Goal: Task Accomplishment & Management: Manage account settings

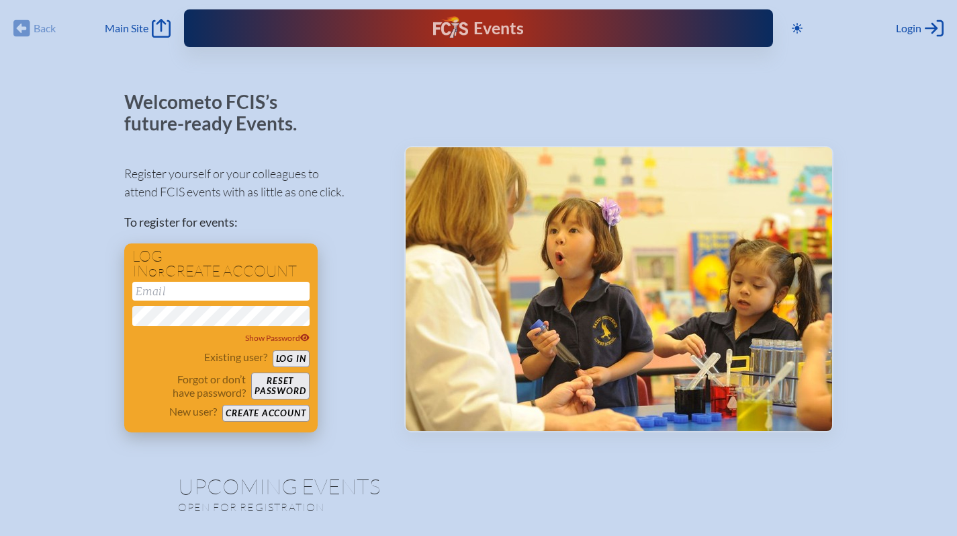
type input "[EMAIL_ADDRESS][DOMAIN_NAME]"
click at [288, 355] on button "Log in" at bounding box center [291, 358] width 37 height 17
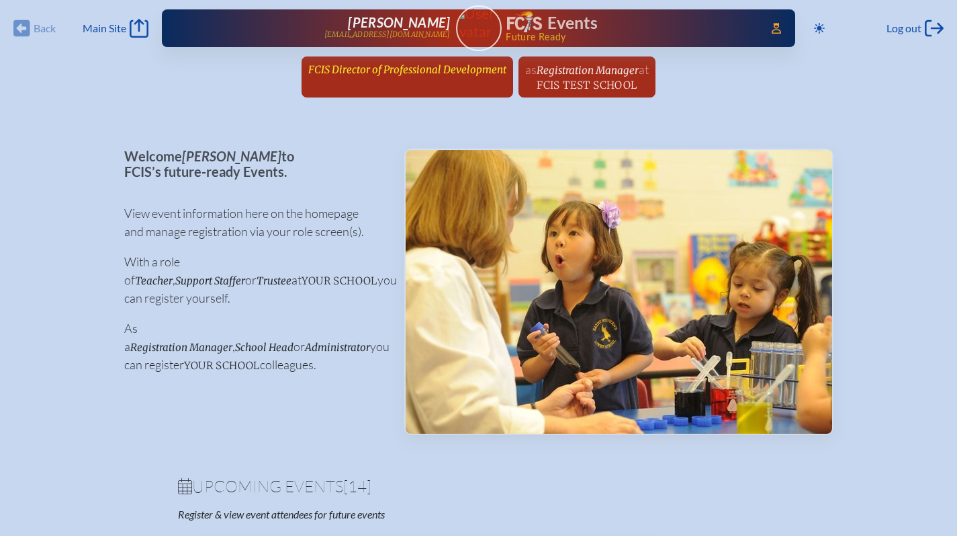
click at [435, 65] on span "FCIS Director of Professional Development" at bounding box center [407, 69] width 198 height 13
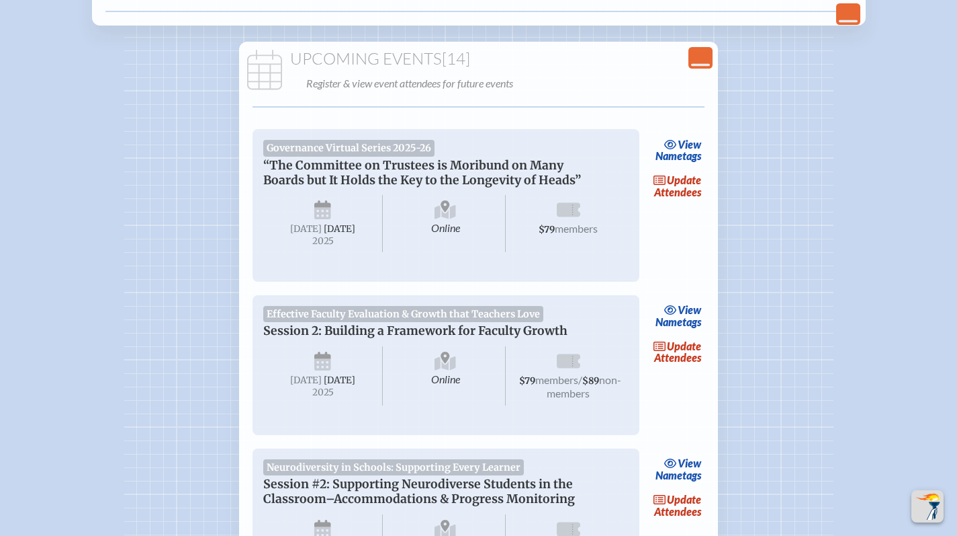
scroll to position [443, 0]
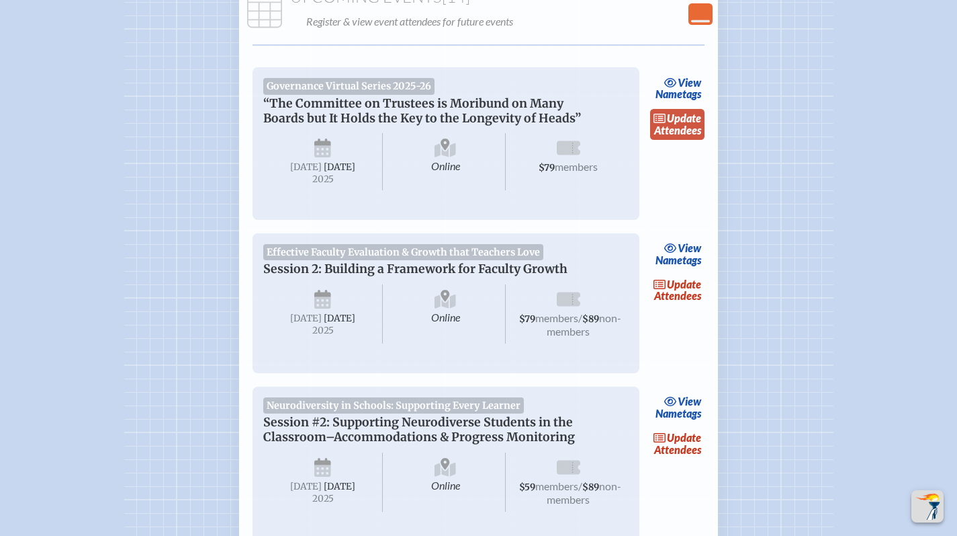
click at [659, 129] on link "update Attendees" at bounding box center [677, 124] width 55 height 31
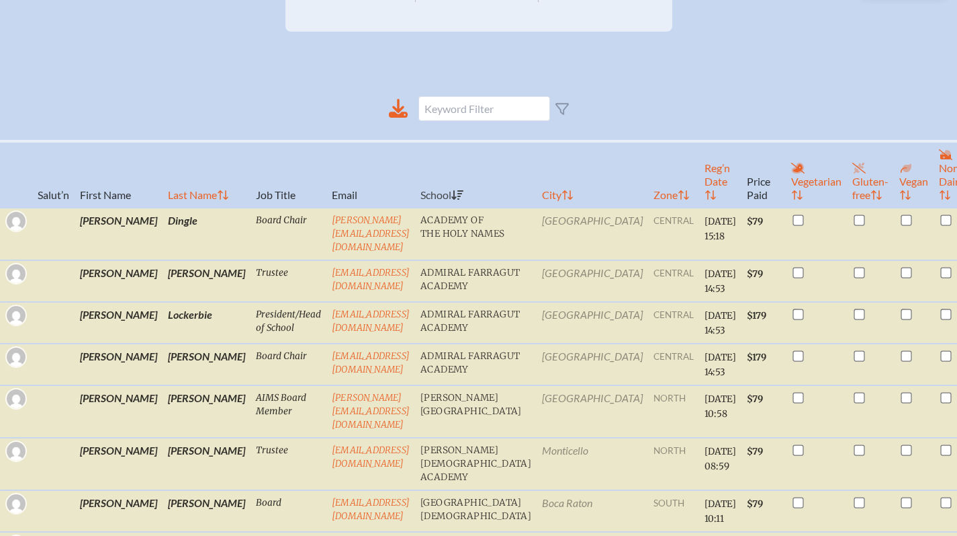
scroll to position [412, 0]
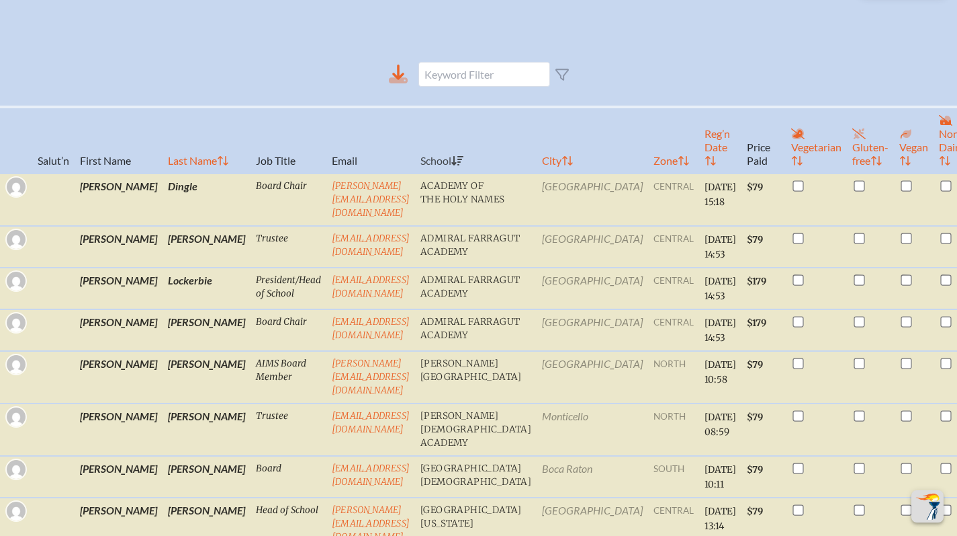
click at [404, 80] on icon at bounding box center [398, 72] width 12 height 15
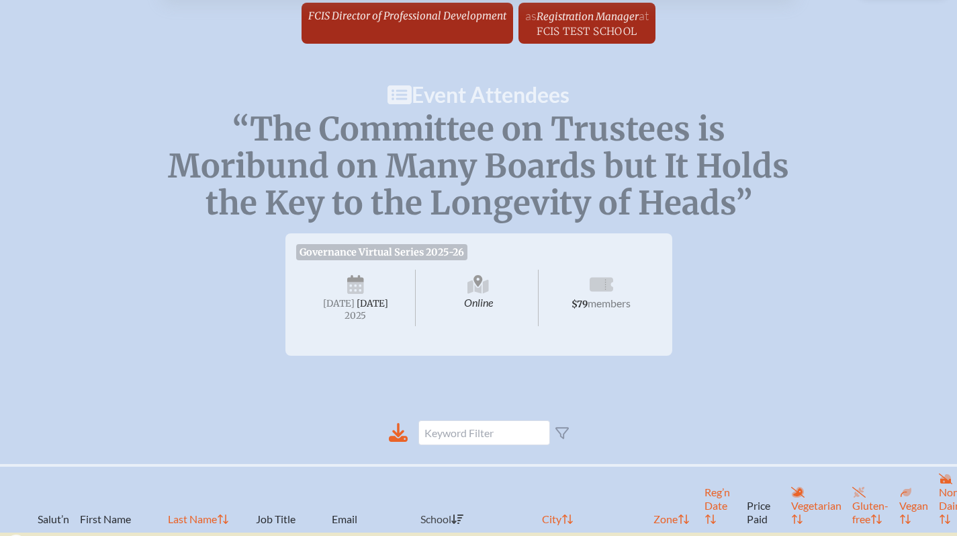
scroll to position [0, 0]
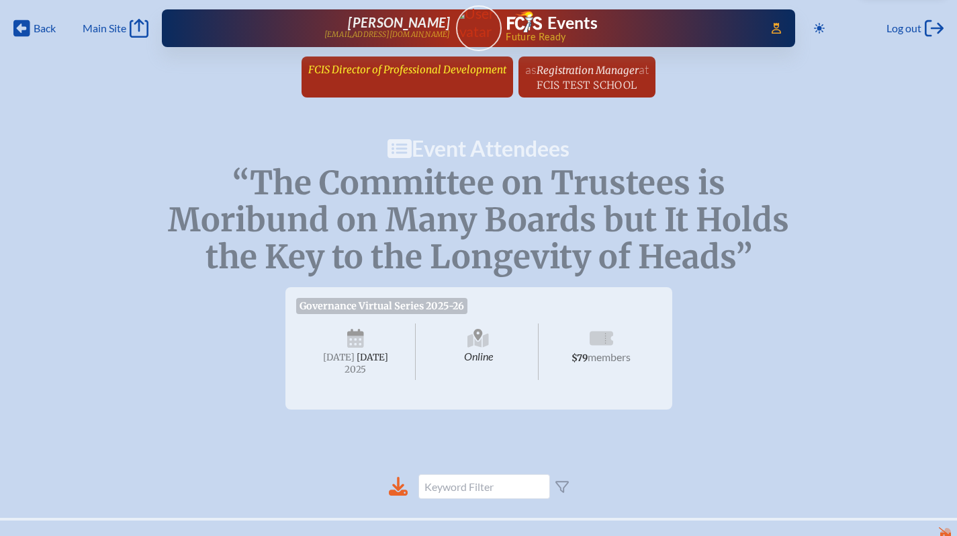
click at [448, 65] on span "FCIS Director of Professional Development" at bounding box center [407, 69] width 198 height 13
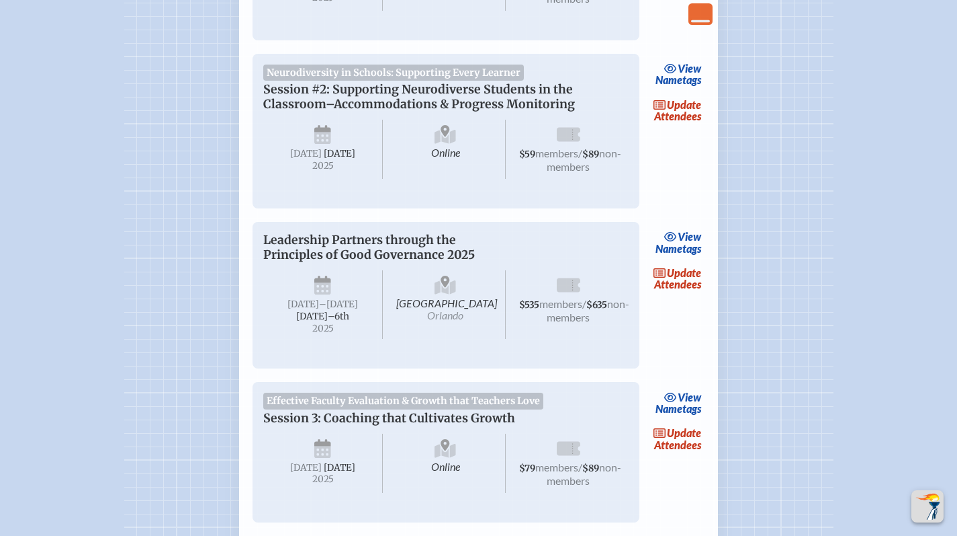
scroll to position [771, 0]
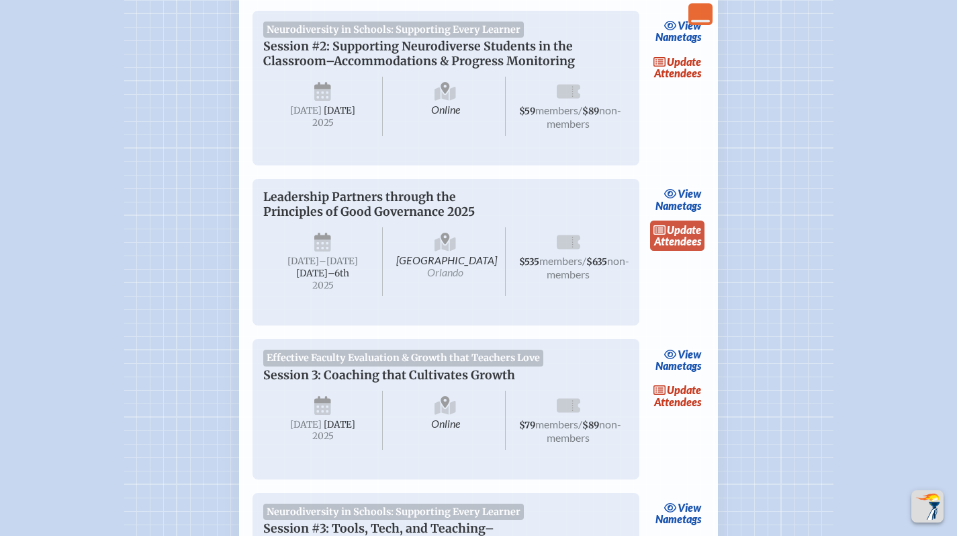
click at [669, 251] on link "update Attendees" at bounding box center [677, 235] width 55 height 31
